Goal: Information Seeking & Learning: Learn about a topic

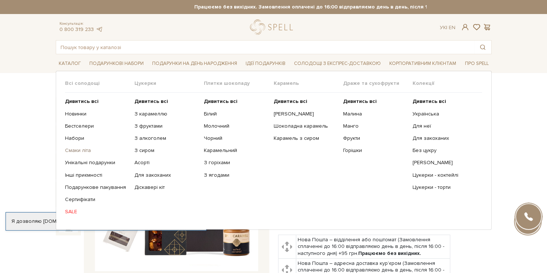
click at [81, 152] on link "Смаки літа" at bounding box center [97, 150] width 64 height 7
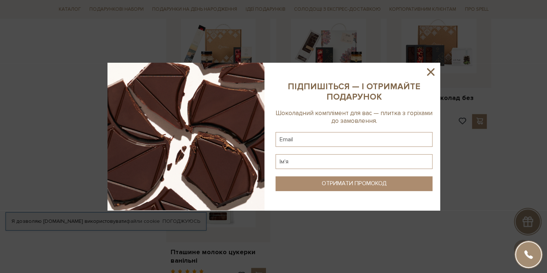
scroll to position [784, 0]
click at [519, 119] on div at bounding box center [273, 136] width 547 height 273
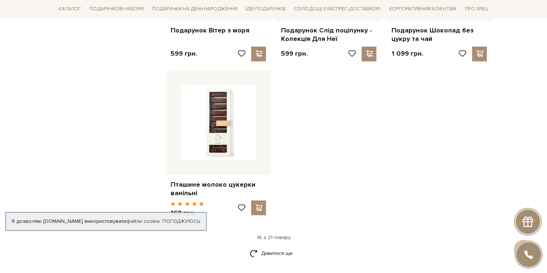
scroll to position [857, 0]
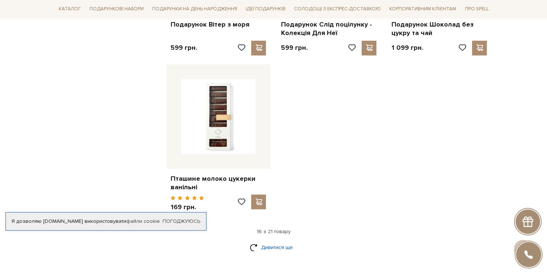
click at [252, 248] on link "Дивитися ще" at bounding box center [273, 247] width 48 height 13
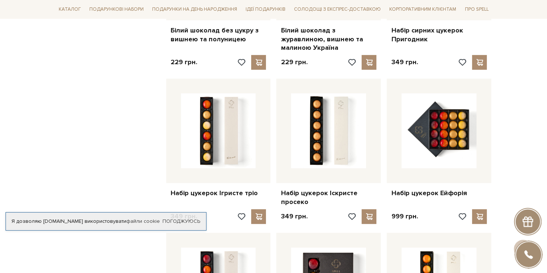
scroll to position [0, 0]
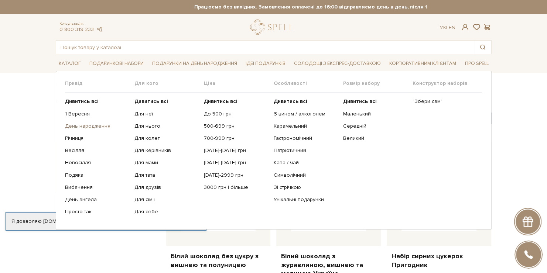
click at [81, 124] on link "День народження" at bounding box center [97, 126] width 64 height 7
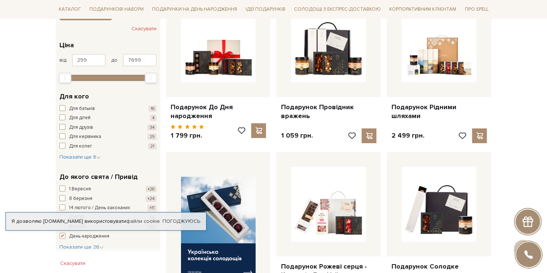
scroll to position [137, 0]
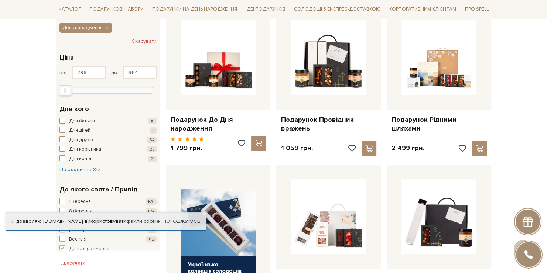
type input "634"
drag, startPoint x: 152, startPoint y: 88, endPoint x: 67, endPoint y: 92, distance: 85.7
click at [67, 92] on div at bounding box center [108, 89] width 90 height 7
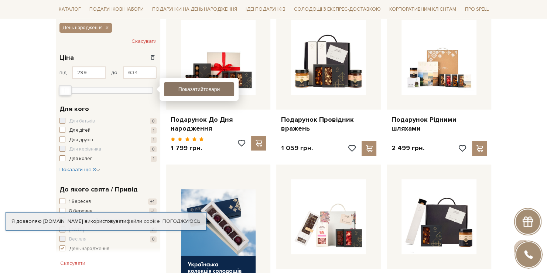
click at [206, 93] on button "Показати 2 товари" at bounding box center [199, 89] width 70 height 14
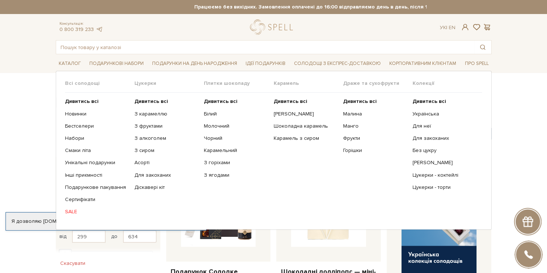
click at [228, 84] on span "Плитки шоколаду" at bounding box center [238, 83] width 69 height 7
click at [224, 100] on b "Дивитись всі" at bounding box center [221, 101] width 34 height 6
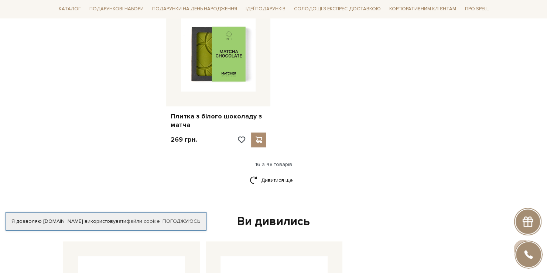
scroll to position [974, 0]
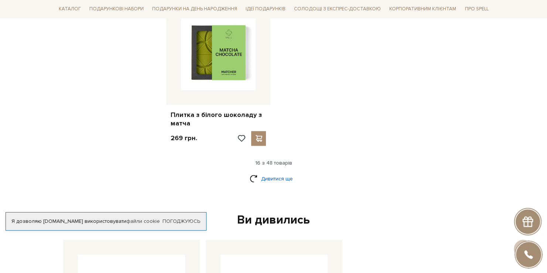
click at [280, 172] on link "Дивитися ще" at bounding box center [273, 178] width 48 height 13
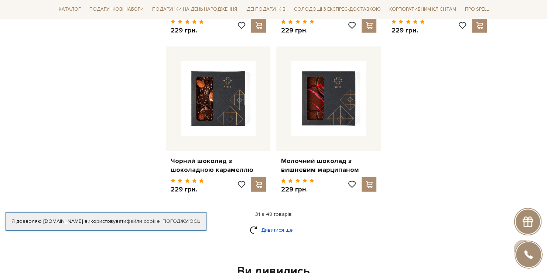
scroll to position [1735, 0]
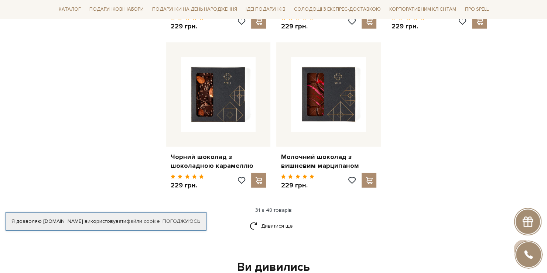
click at [259, 223] on div "Дивитися ще" at bounding box center [273, 231] width 441 height 22
click at [257, 220] on link "Дивитися ще" at bounding box center [273, 226] width 48 height 13
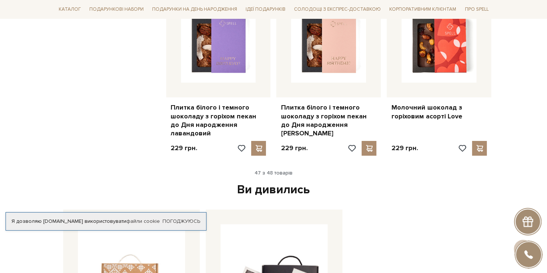
scroll to position [2634, 0]
